Goal: Information Seeking & Learning: Learn about a topic

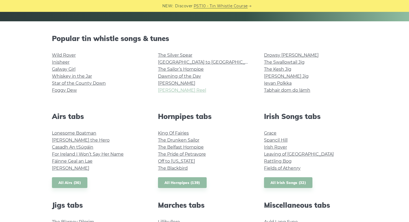
click at [170, 90] on link "Cooley’s Reel" at bounding box center [182, 90] width 48 height 5
click at [72, 70] on link "Galway Girl" at bounding box center [64, 69] width 24 height 5
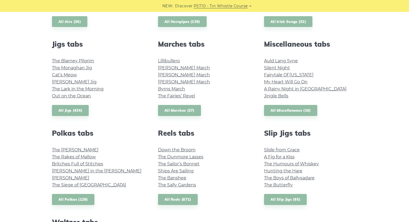
scroll to position [254, 0]
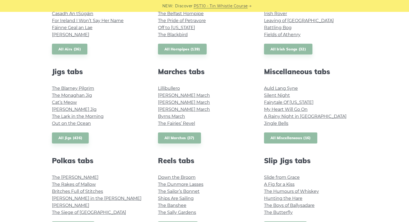
click at [295, 136] on link "All Miscellaneous (16)" at bounding box center [290, 138] width 53 height 11
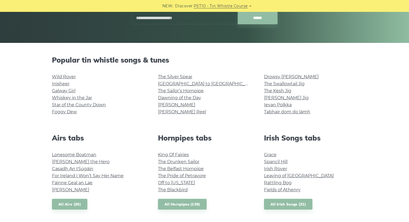
scroll to position [94, 0]
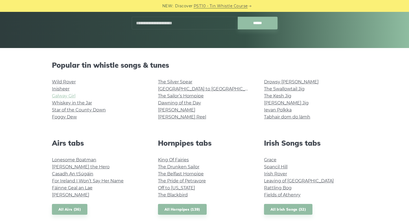
click at [71, 97] on link "Galway Girl" at bounding box center [64, 96] width 24 height 5
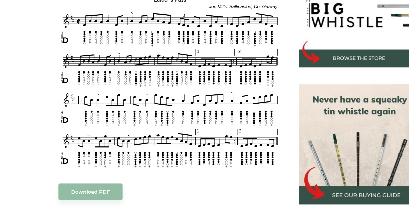
scroll to position [145, 0]
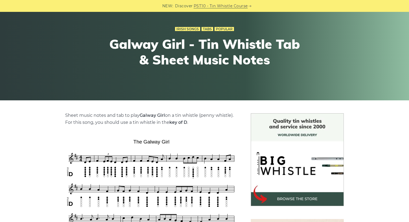
scroll to position [40, 0]
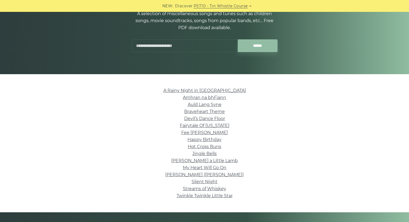
scroll to position [68, 0]
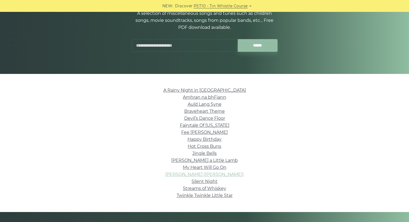
click at [214, 175] on link "Nancy Mulligan (Ed Sheeran)" at bounding box center [204, 174] width 78 height 5
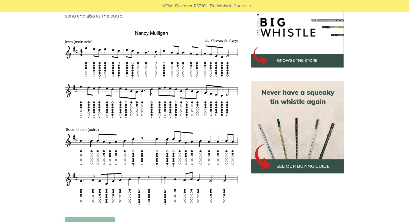
scroll to position [179, 0]
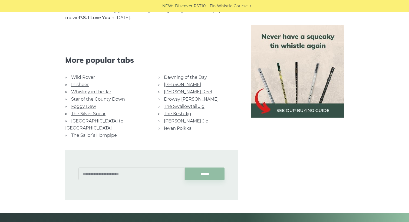
scroll to position [361, 0]
click at [99, 89] on link "Whiskey in the Jar" at bounding box center [91, 91] width 40 height 5
click at [112, 118] on link "[GEOGRAPHIC_DATA] to [GEOGRAPHIC_DATA]" at bounding box center [94, 124] width 58 height 12
click at [87, 104] on link "Foggy Dew" at bounding box center [83, 106] width 25 height 5
click at [181, 111] on link "The Kesh Jig" at bounding box center [177, 113] width 27 height 5
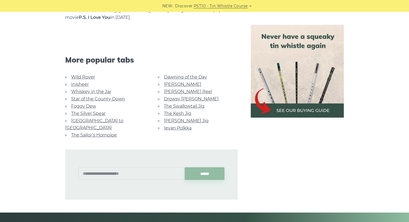
click at [183, 118] on link "Morrison’s Jig" at bounding box center [186, 120] width 45 height 5
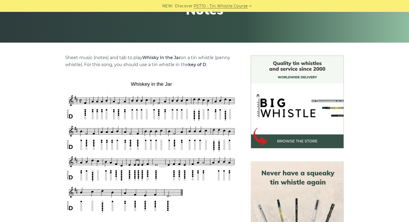
scroll to position [99, 0]
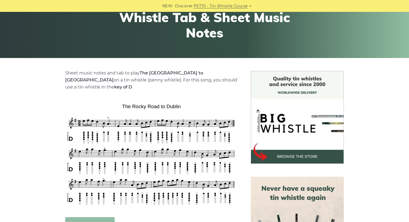
scroll to position [131, 0]
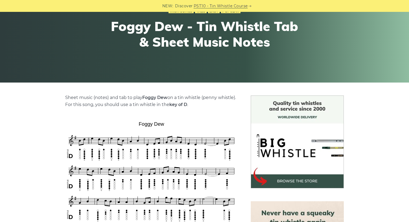
scroll to position [59, 0]
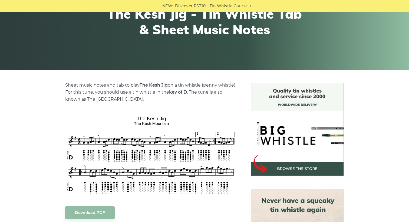
scroll to position [88, 0]
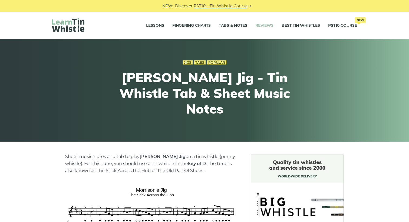
click at [259, 26] on link "Reviews" at bounding box center [264, 26] width 18 height 14
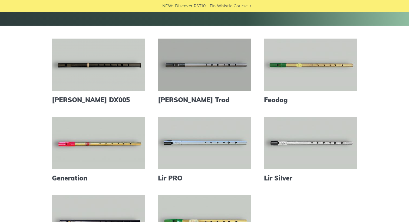
scroll to position [114, 0]
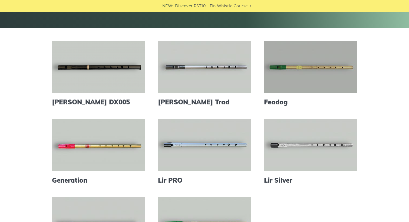
click at [281, 69] on link at bounding box center [310, 67] width 93 height 52
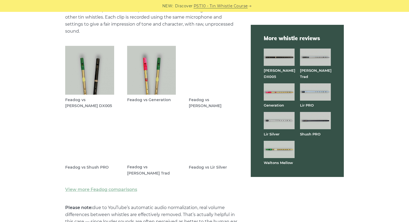
scroll to position [1521, 0]
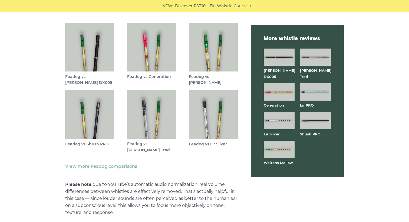
click at [285, 112] on img at bounding box center [279, 120] width 31 height 17
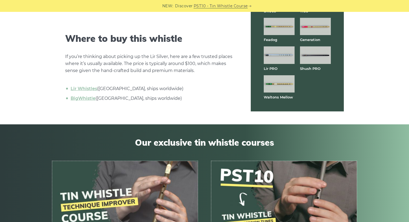
scroll to position [1776, 0]
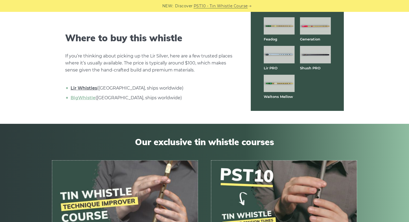
click at [87, 91] on link "Lir Whistles" at bounding box center [84, 88] width 26 height 5
